Goal: Find specific page/section: Find specific page/section

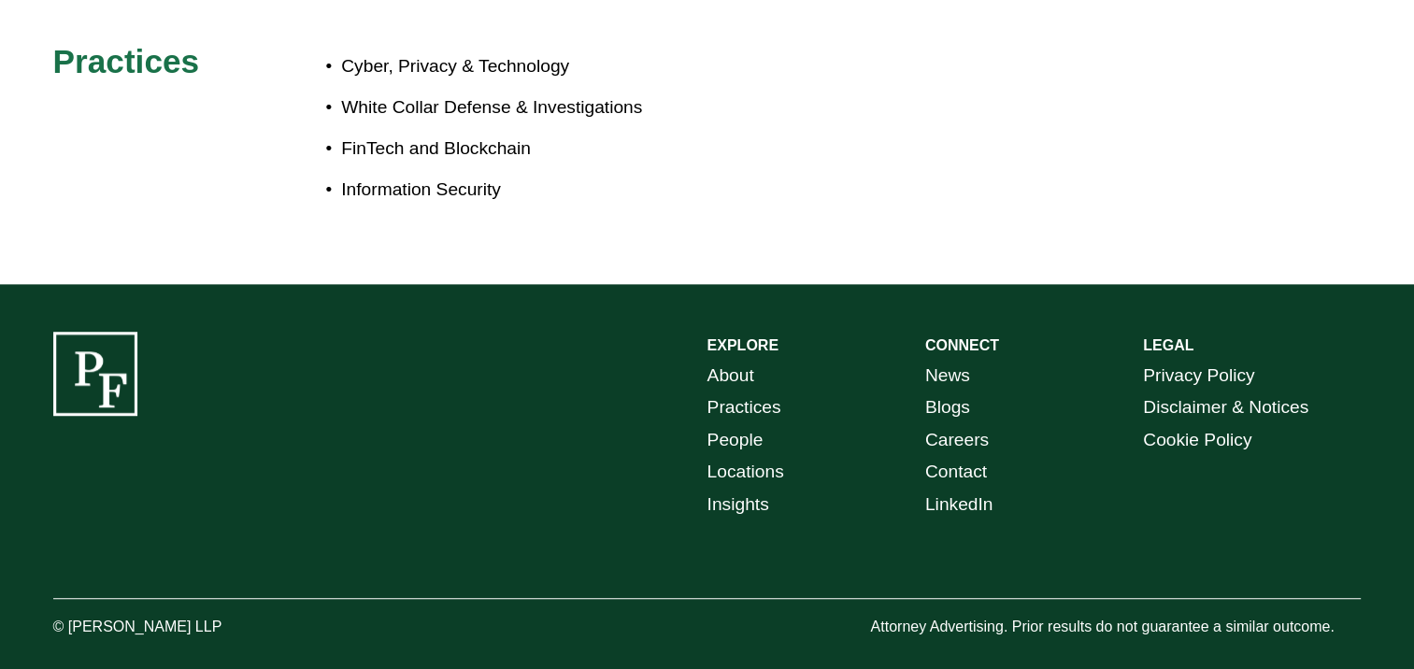
scroll to position [1158, 0]
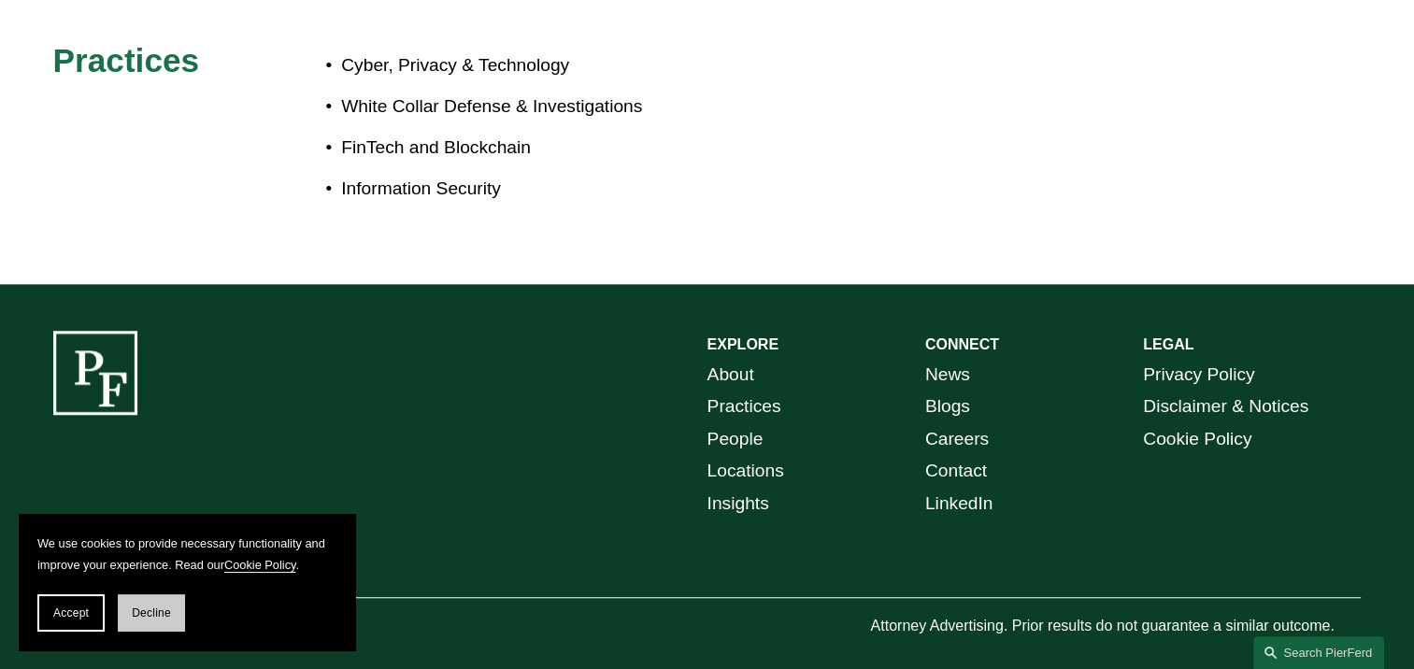
click at [150, 611] on span "Decline" at bounding box center [151, 613] width 39 height 13
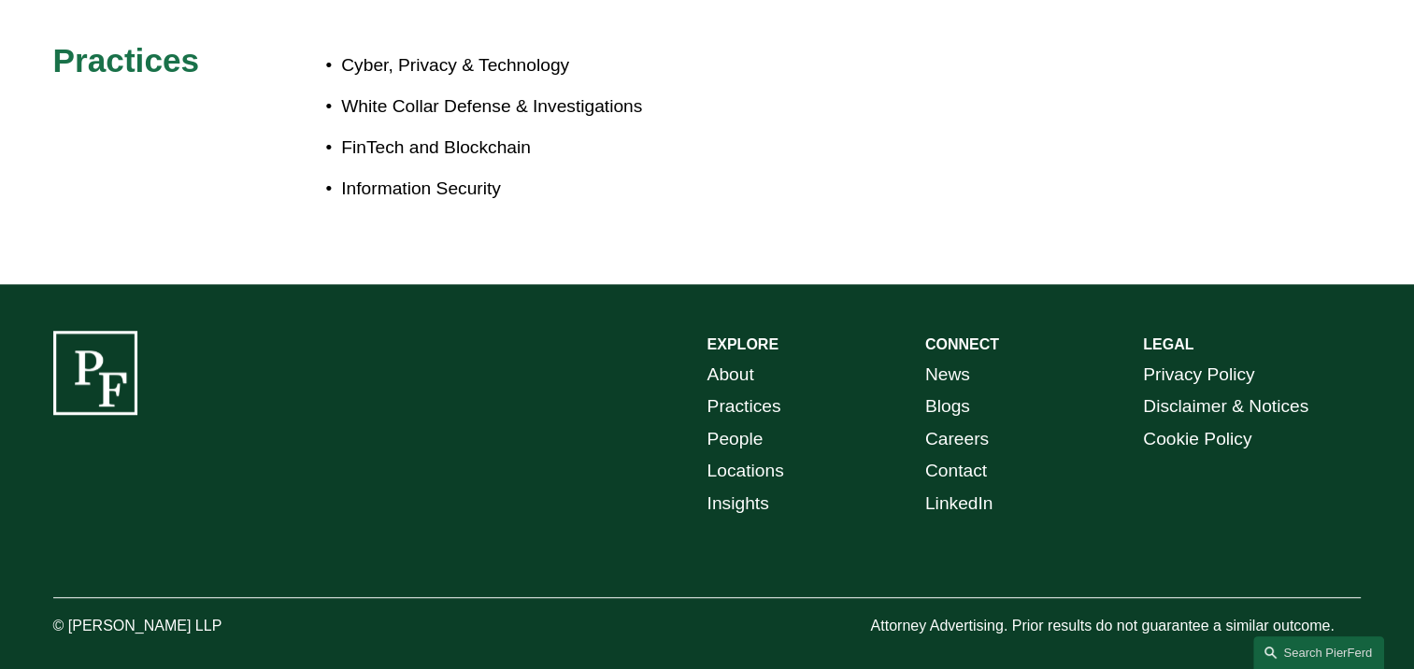
drag, startPoint x: 225, startPoint y: 606, endPoint x: 76, endPoint y: 613, distance: 149.7
click at [76, 613] on p "© [PERSON_NAME] LLP" at bounding box center [189, 626] width 273 height 27
copy p "Pierson Ferdinand LLP"
